Goal: Information Seeking & Learning: Learn about a topic

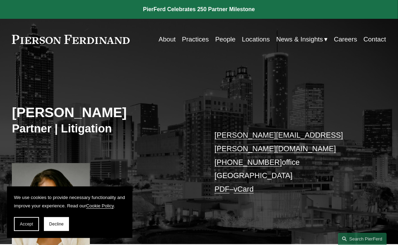
click at [60, 41] on link at bounding box center [71, 39] width 118 height 9
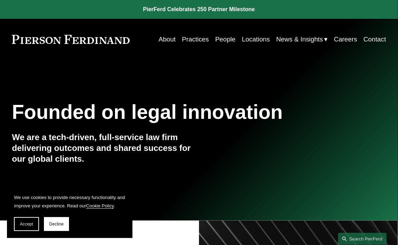
click at [168, 37] on link "About" at bounding box center [167, 39] width 17 height 13
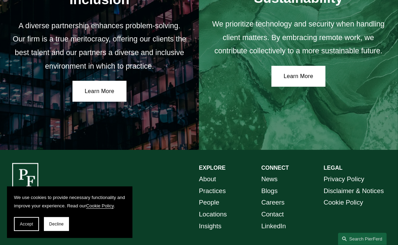
scroll to position [1136, 0]
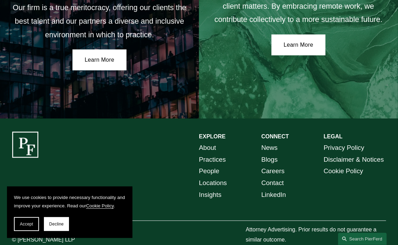
click at [213, 177] on link "Locations" at bounding box center [213, 183] width 28 height 12
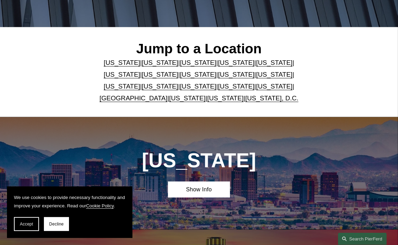
click at [146, 61] on link "California" at bounding box center [160, 62] width 36 height 7
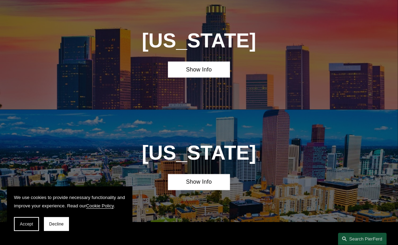
scroll to position [373, 0]
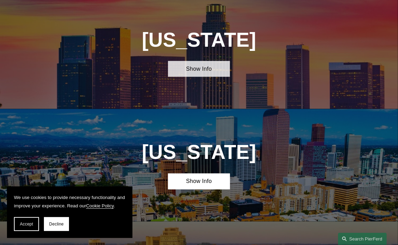
click at [206, 71] on link "Show Info" at bounding box center [199, 69] width 62 height 16
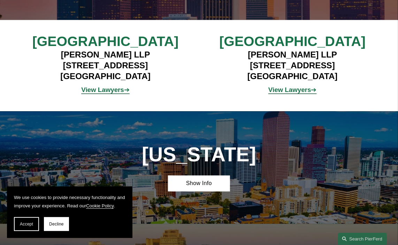
scroll to position [477, 0]
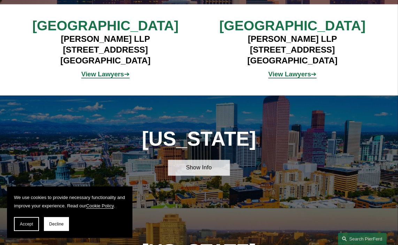
click at [191, 170] on link "Show Info" at bounding box center [199, 168] width 62 height 16
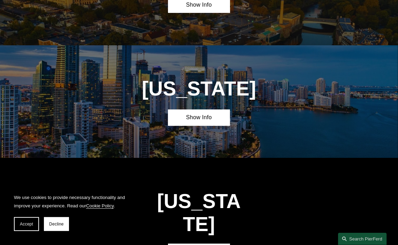
scroll to position [965, 0]
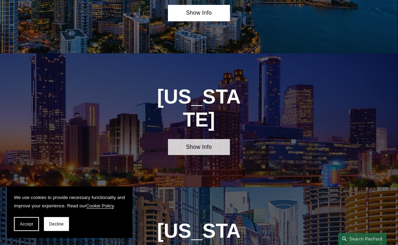
click at [199, 139] on link "Show Info" at bounding box center [199, 147] width 62 height 16
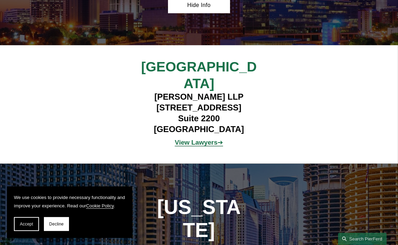
scroll to position [1105, 0]
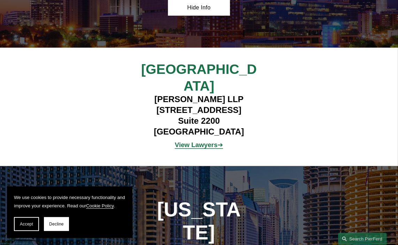
click at [190, 141] on strong "View Lawyers" at bounding box center [196, 144] width 43 height 7
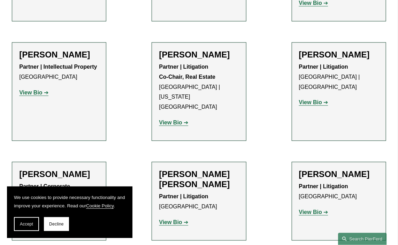
scroll to position [697, 0]
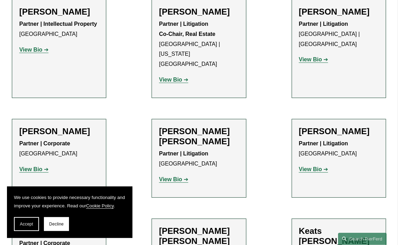
click at [177, 126] on h2 "[PERSON_NAME] [PERSON_NAME]" at bounding box center [199, 136] width 80 height 21
click at [170, 176] on strong "View Bio" at bounding box center [170, 179] width 23 height 6
click at [320, 166] on strong "View Bio" at bounding box center [310, 169] width 23 height 6
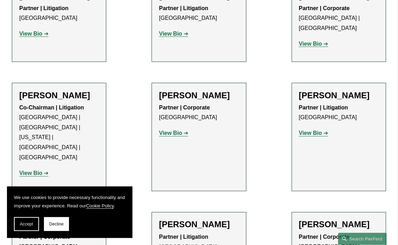
scroll to position [383, 0]
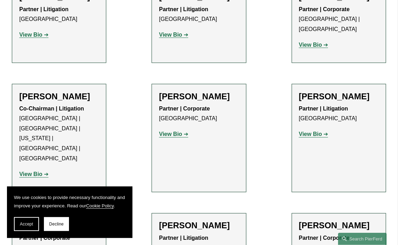
click at [26, 172] on strong "View Bio" at bounding box center [30, 175] width 23 height 6
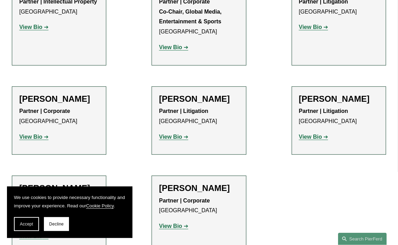
scroll to position [1081, 0]
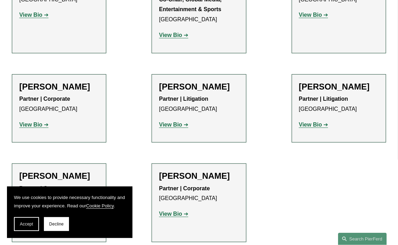
click at [38, 221] on strong "View Bio" at bounding box center [30, 224] width 23 height 6
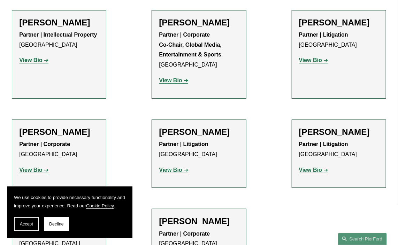
scroll to position [921, 0]
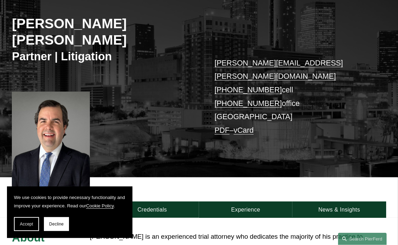
scroll to position [139, 0]
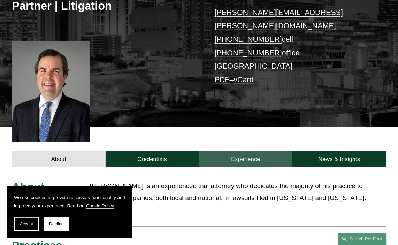
click at [259, 151] on link "Experience" at bounding box center [245, 159] width 93 height 16
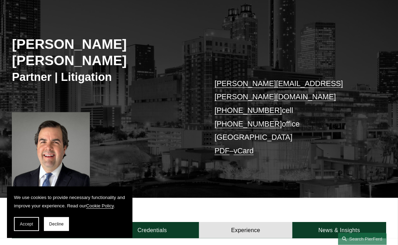
scroll to position [70, 0]
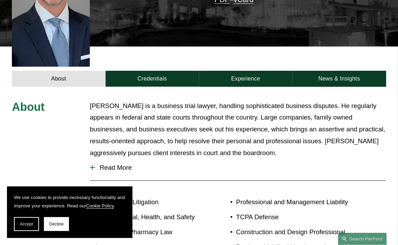
scroll to position [244, 0]
